Goal: Information Seeking & Learning: Learn about a topic

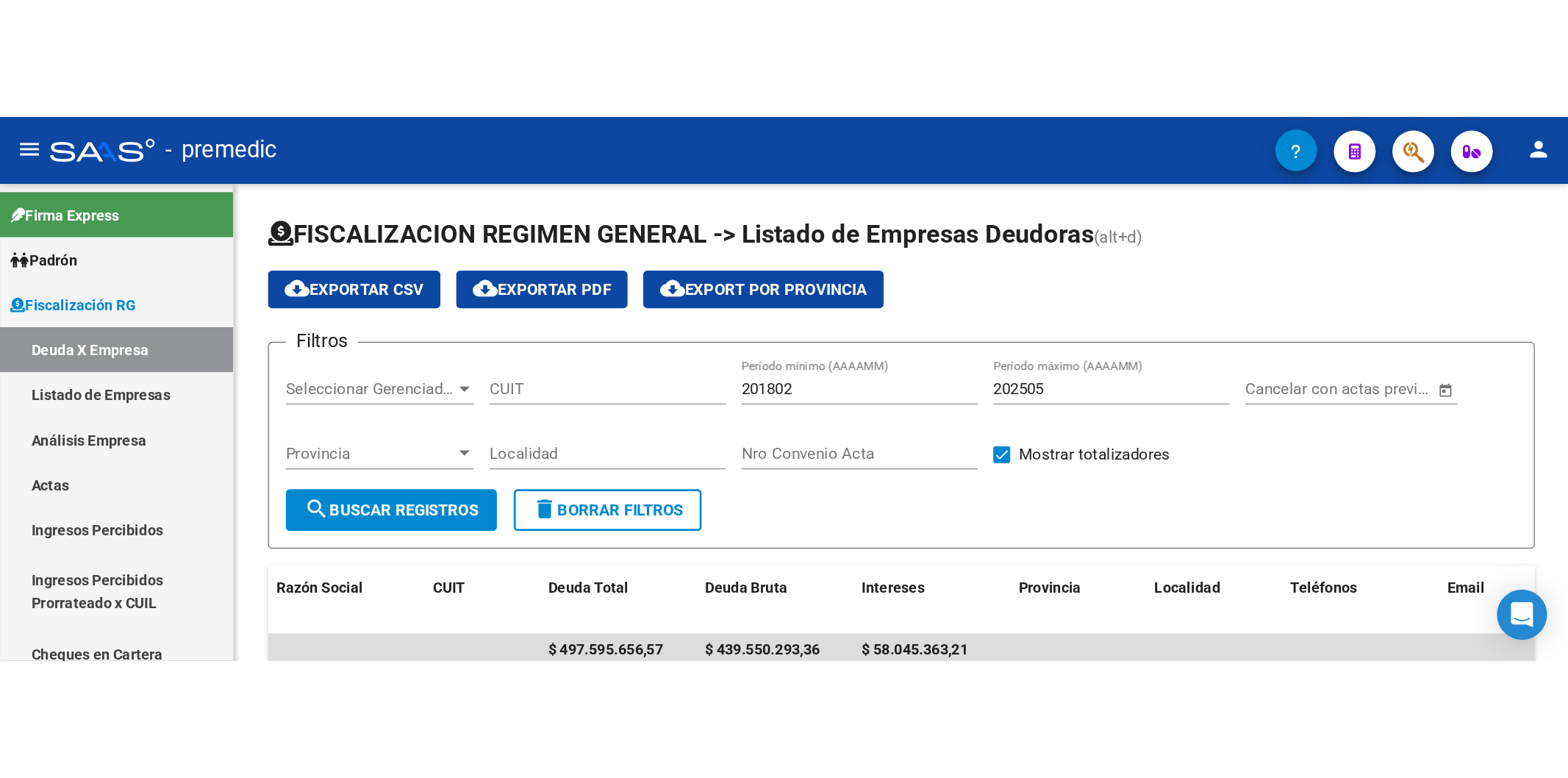
scroll to position [36, 0]
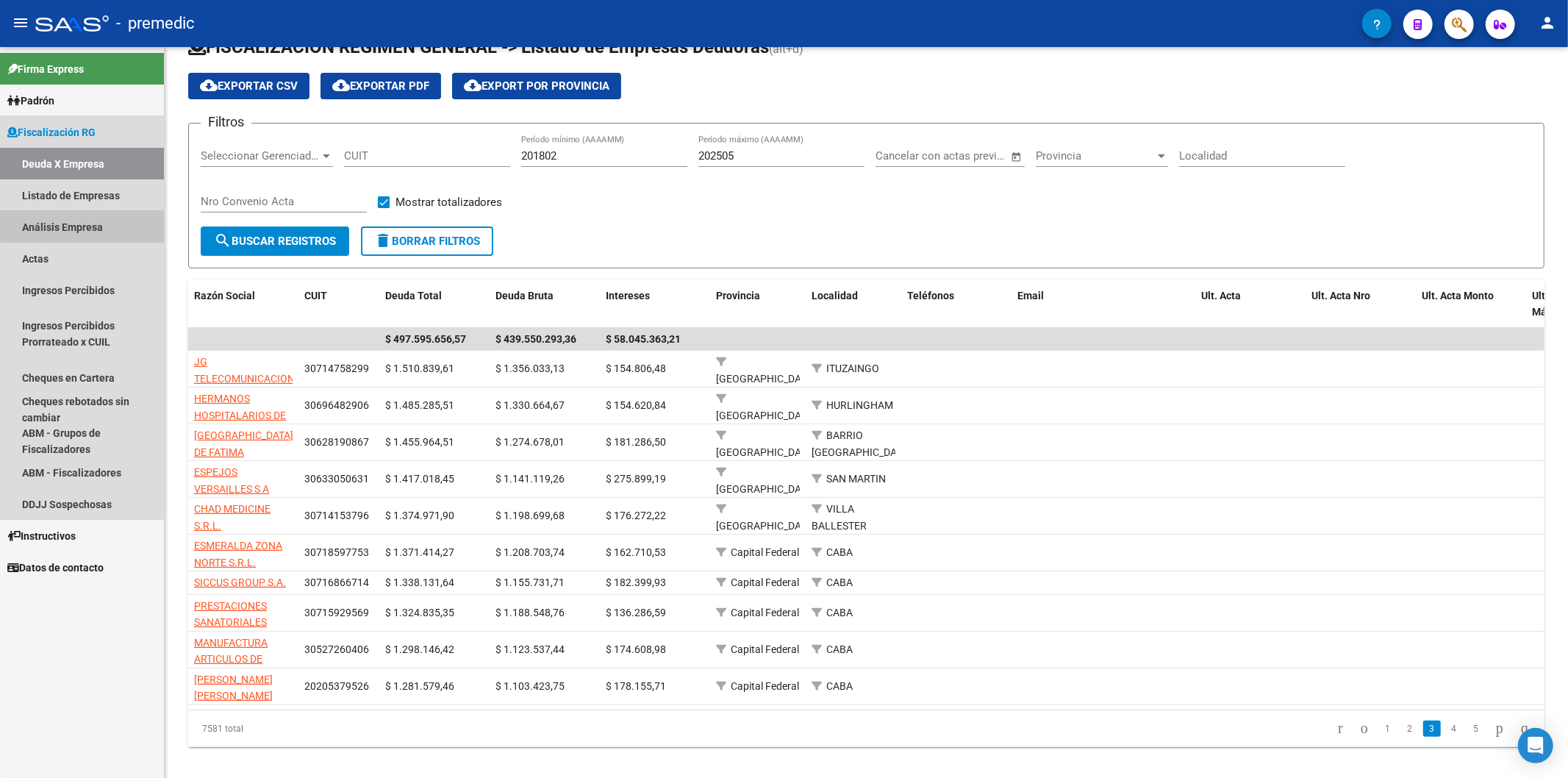
click at [119, 225] on link "Análisis Empresa" at bounding box center [81, 227] width 164 height 32
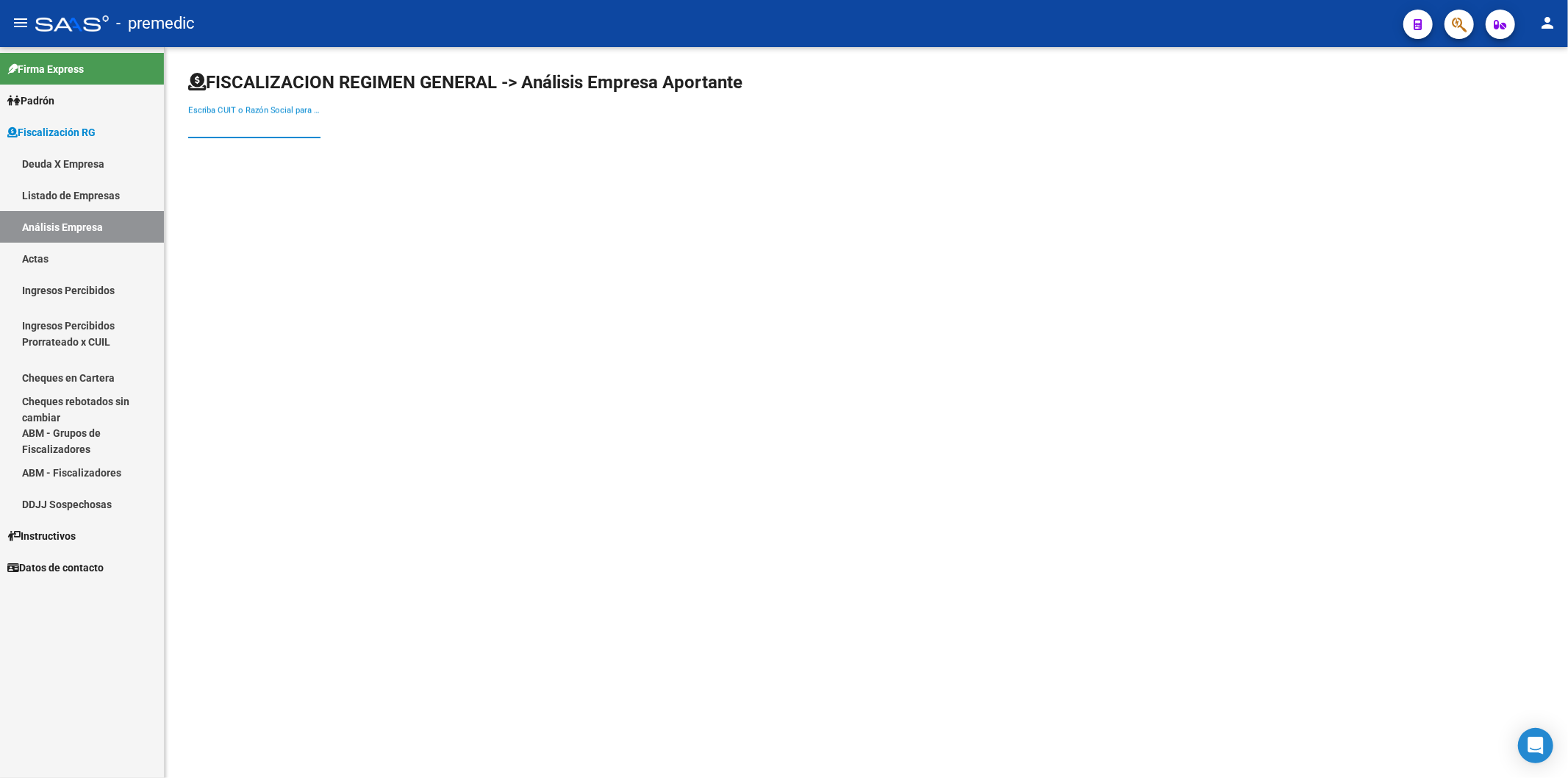
click at [295, 125] on input "Escriba CUIT o Razón Social para buscar" at bounding box center [254, 126] width 132 height 13
paste input "30-70971866-1"
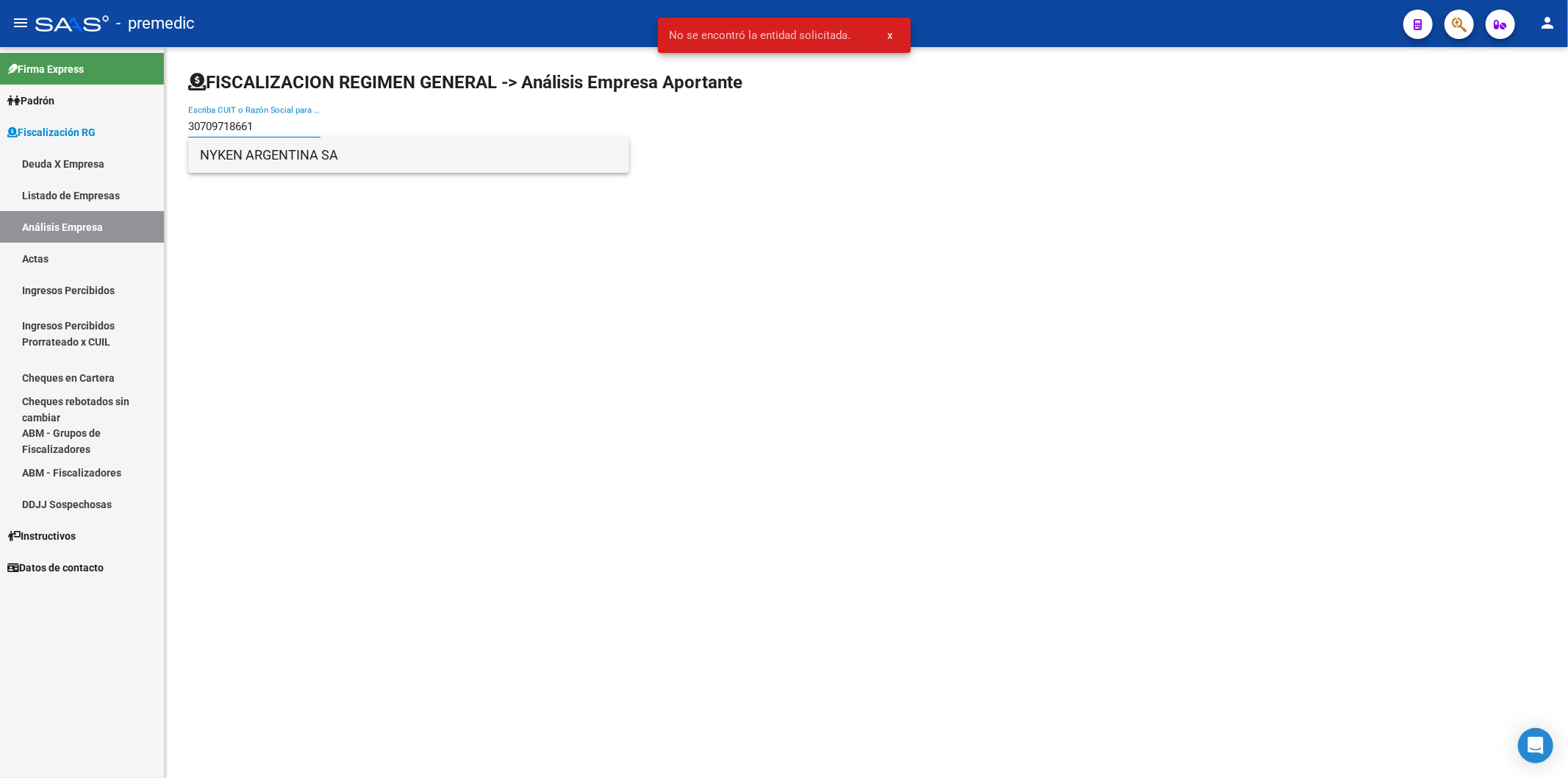
type input "30709718661"
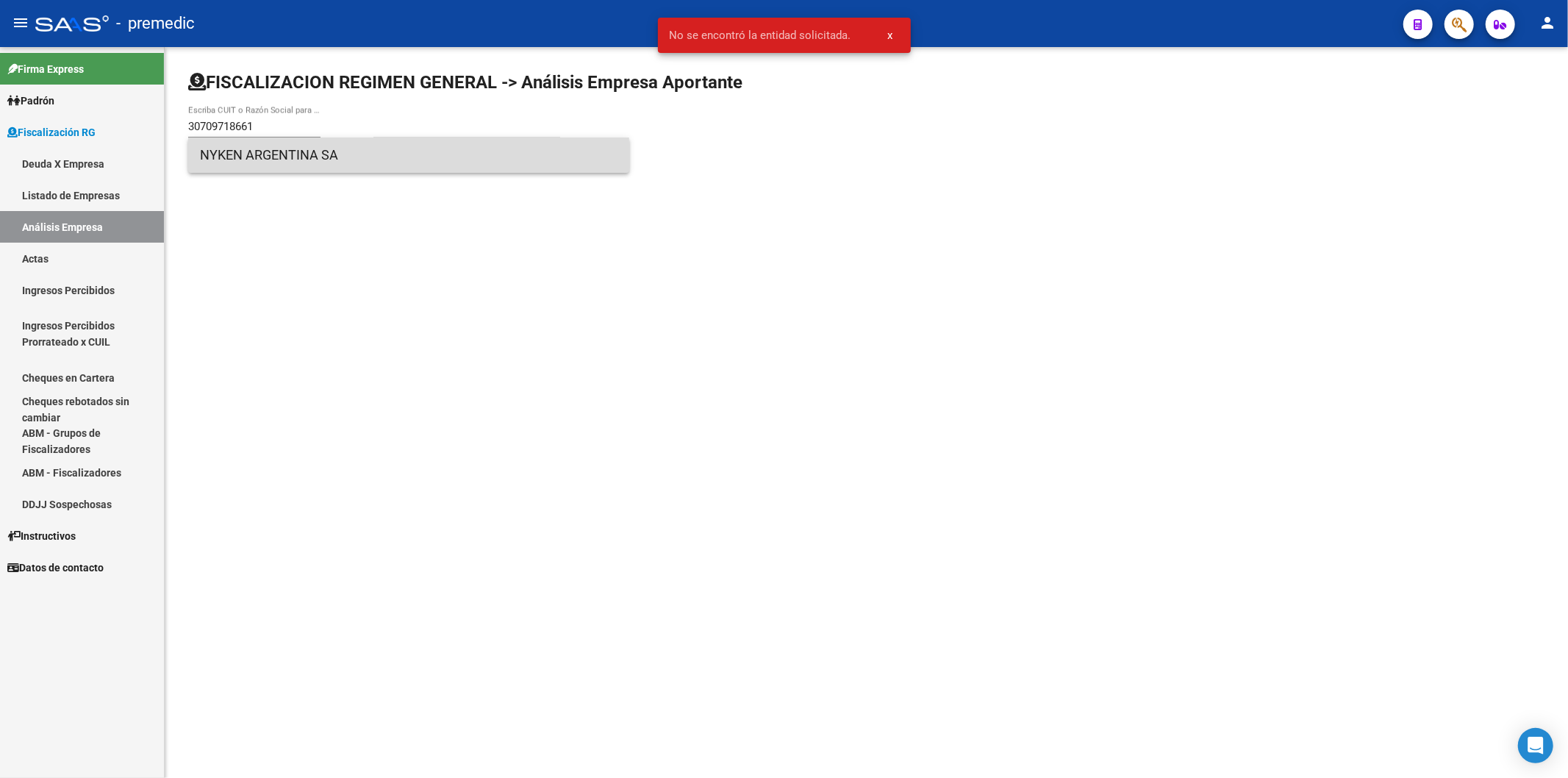
click at [316, 158] on span "NYKEN ARGENTINA SA" at bounding box center [409, 155] width 418 height 36
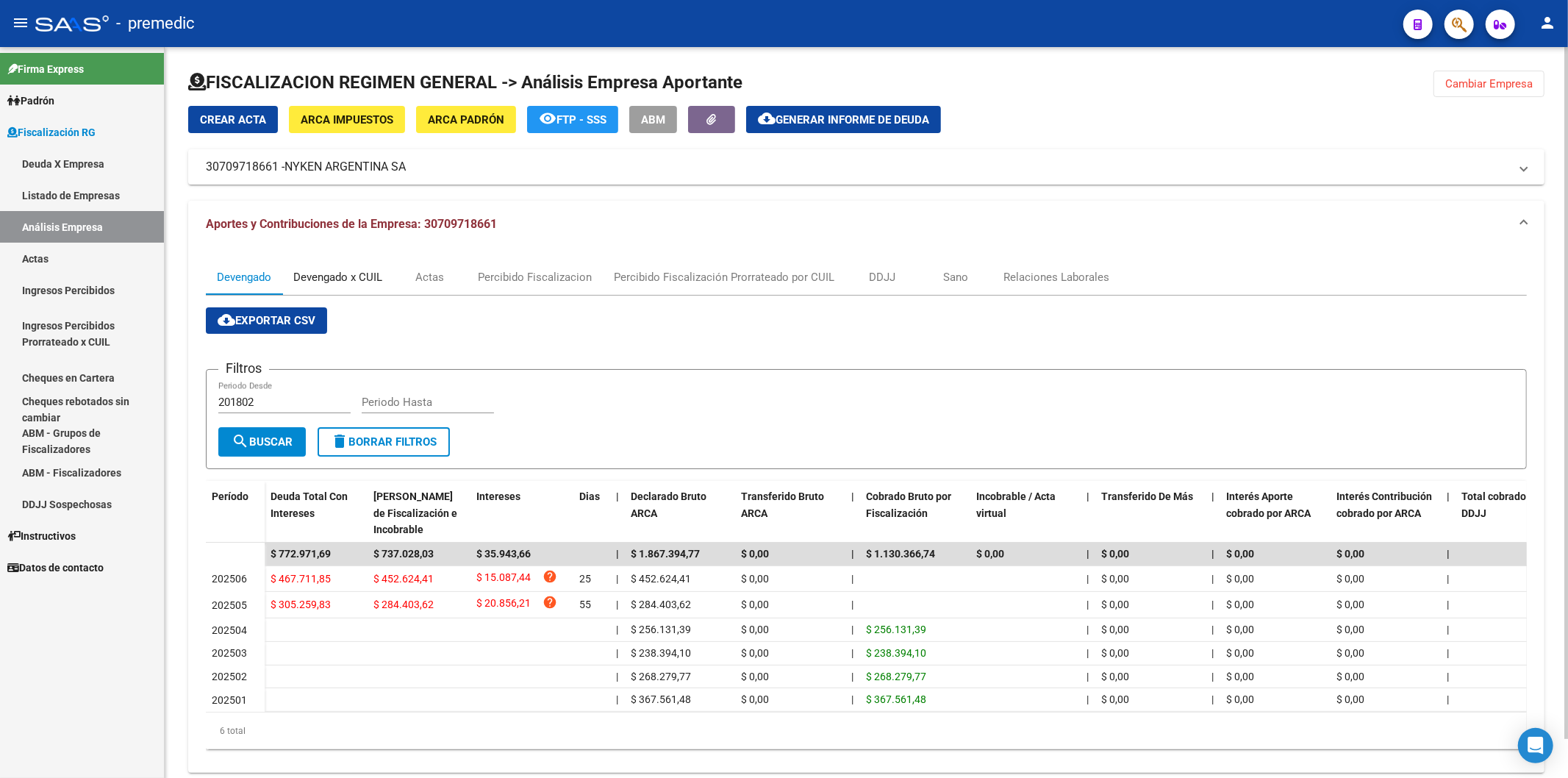
drag, startPoint x: 353, startPoint y: 278, endPoint x: 346, endPoint y: 284, distance: 9.2
click at [348, 282] on div "Devengado x CUIL" at bounding box center [338, 277] width 89 height 16
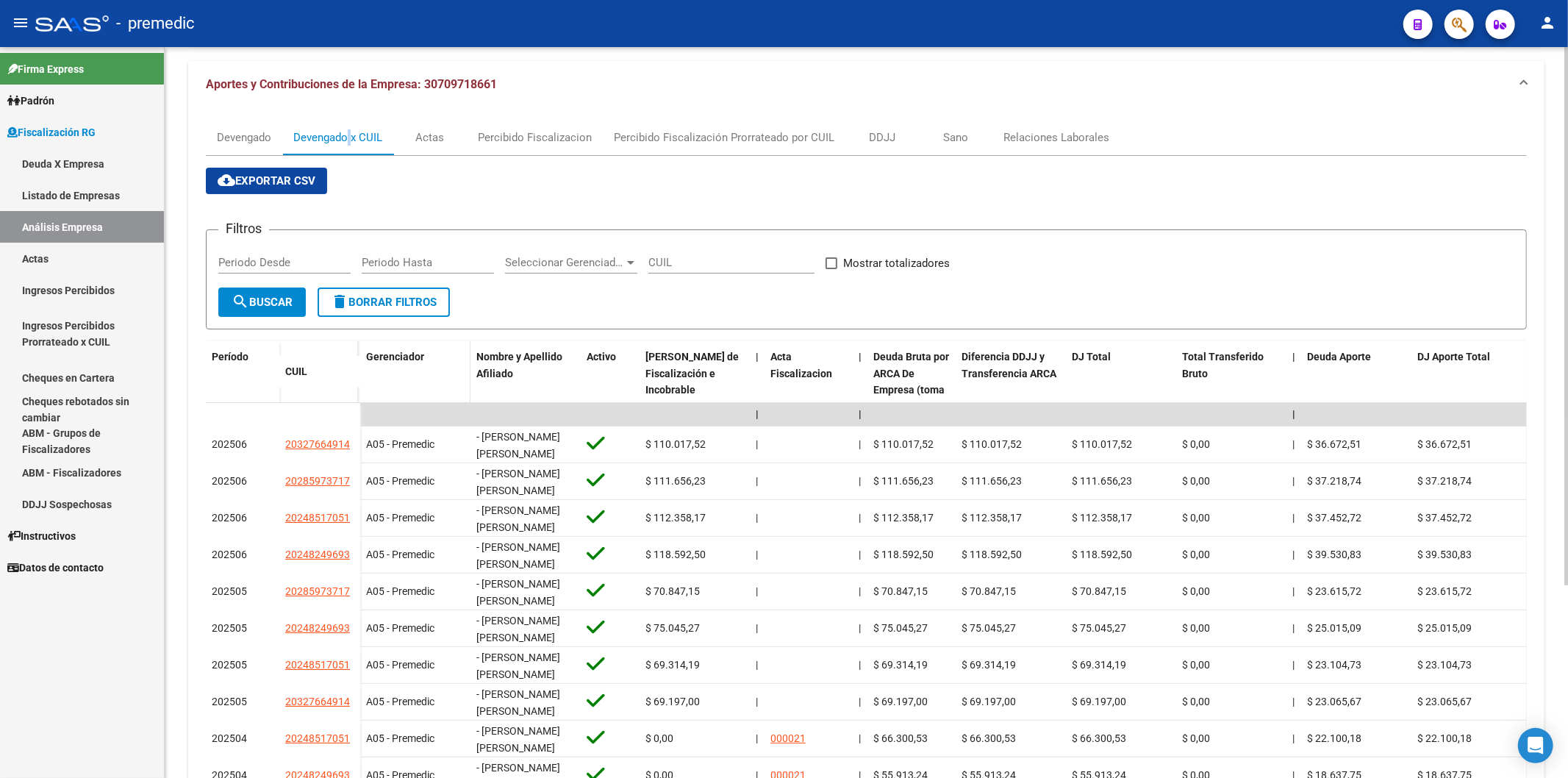
scroll to position [163, 0]
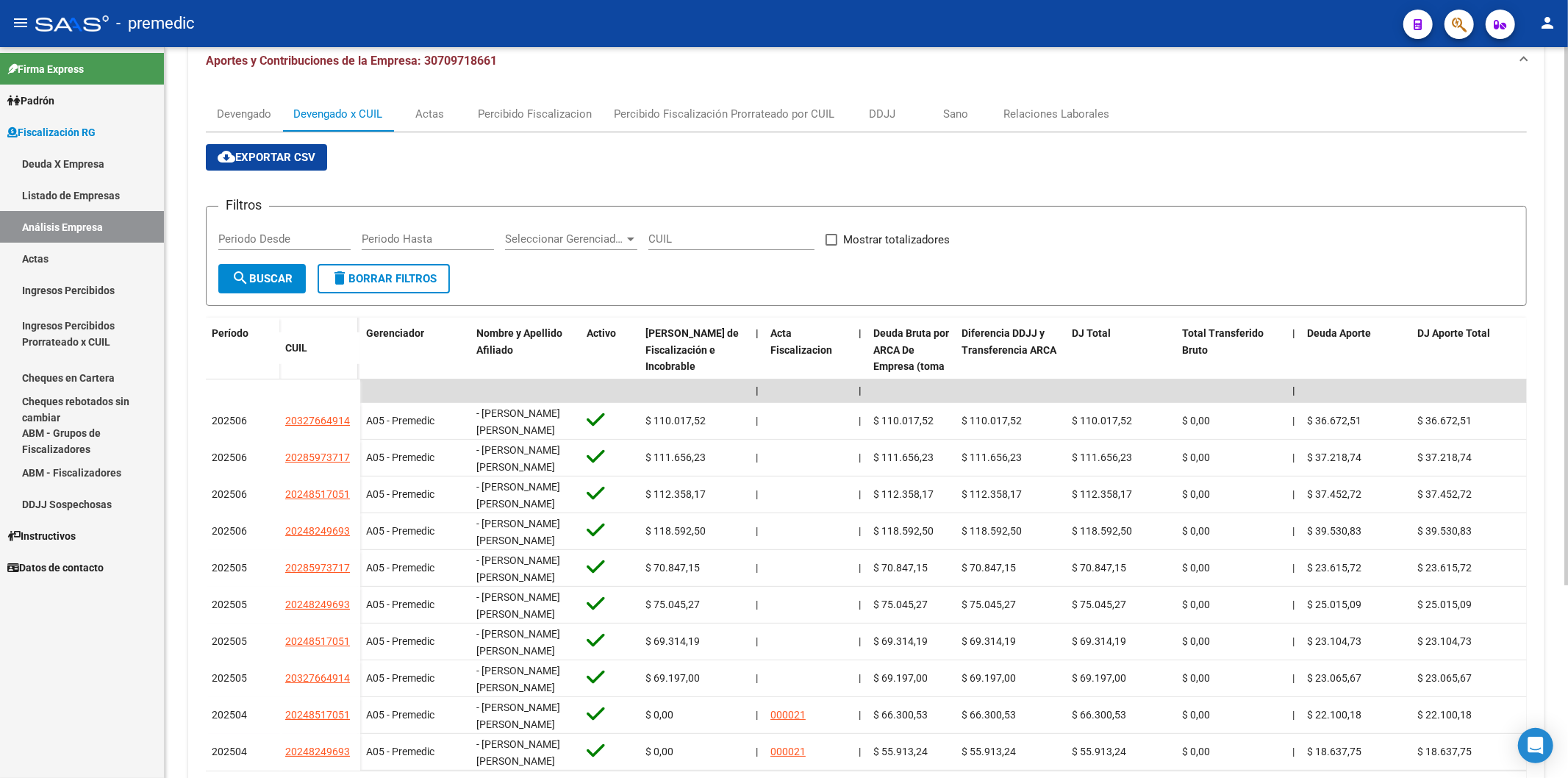
click at [702, 184] on app-list-header "Filtros Periodo Desde Periodo Hasta Seleccionar Gerenciador Seleccionar Gerenci…" at bounding box center [866, 244] width 1321 height 123
click at [1102, 91] on div "Devengado Devengado x CUIL Actas Percibido Fiscalizacion Percibido Fiscalizació…" at bounding box center [866, 458] width 1357 height 747
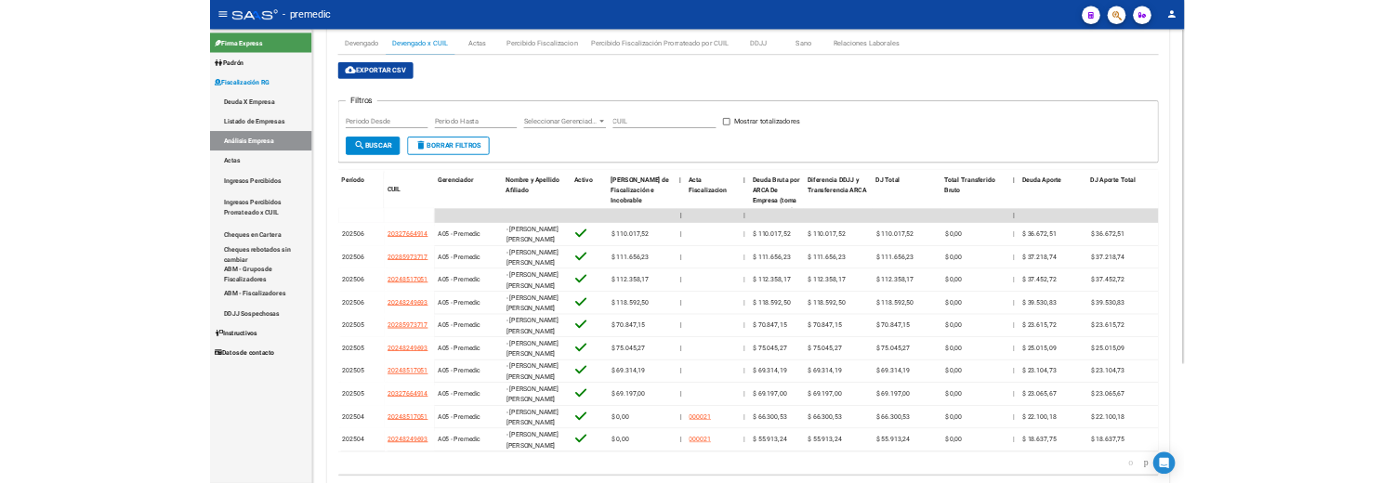
scroll to position [332, 0]
